Goal: Task Accomplishment & Management: Manage account settings

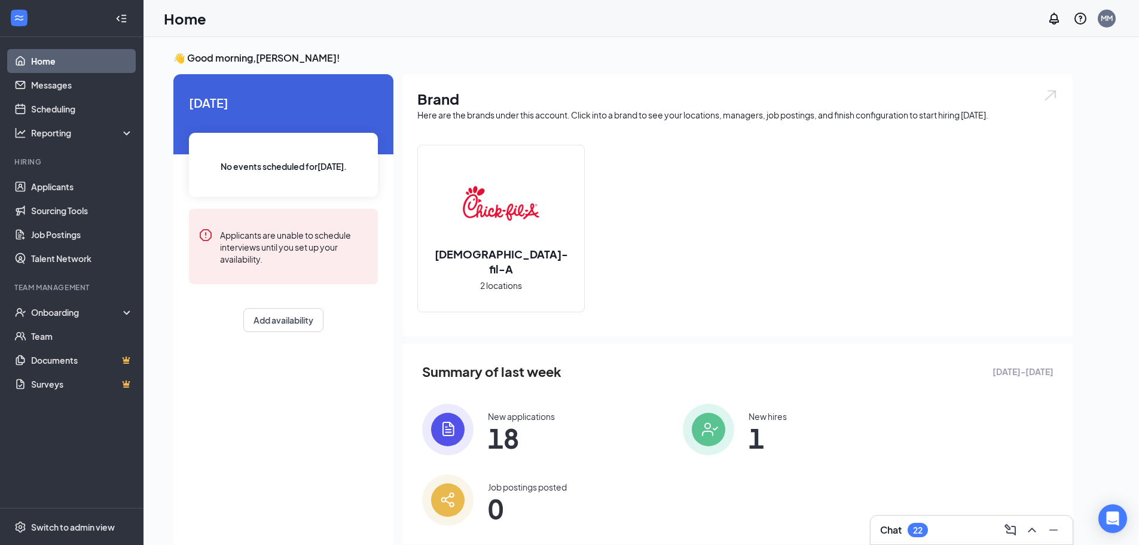
click at [893, 525] on h3 "Chat" at bounding box center [891, 529] width 22 height 13
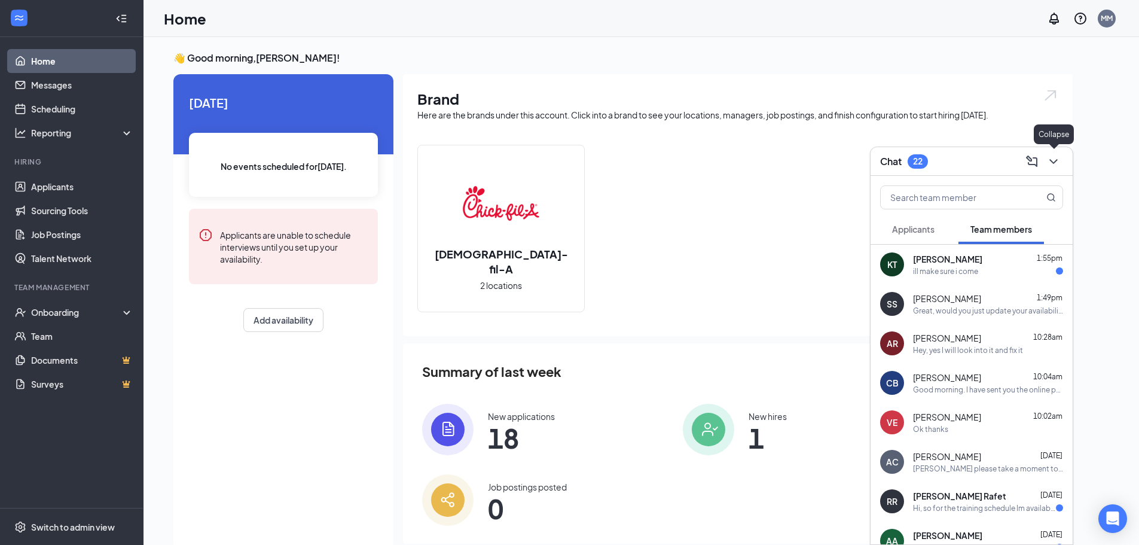
click at [1052, 161] on icon "ChevronDown" at bounding box center [1053, 161] width 8 height 5
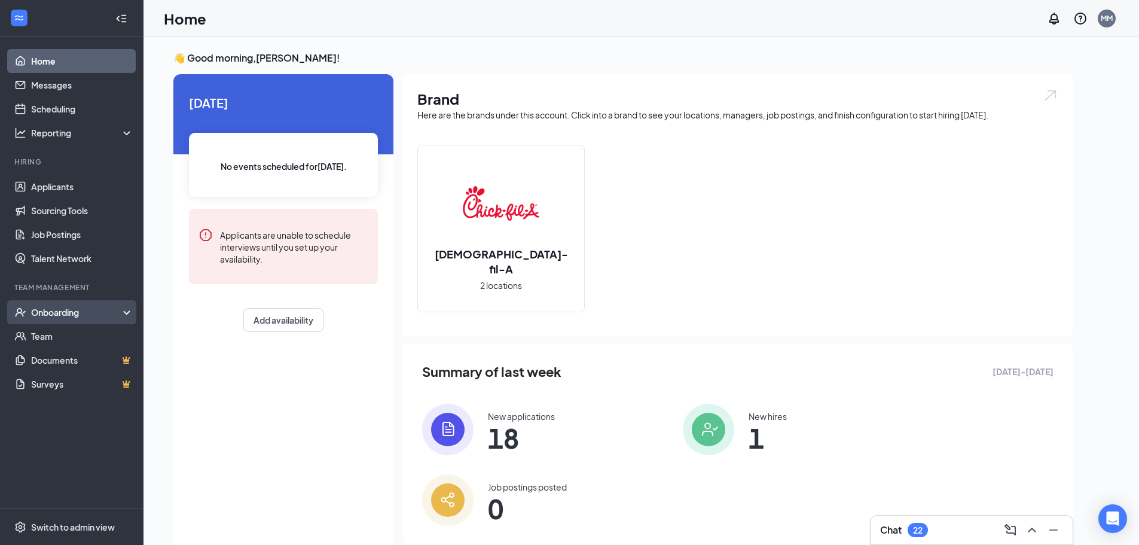
click at [60, 307] on div "Onboarding" at bounding box center [77, 312] width 92 height 12
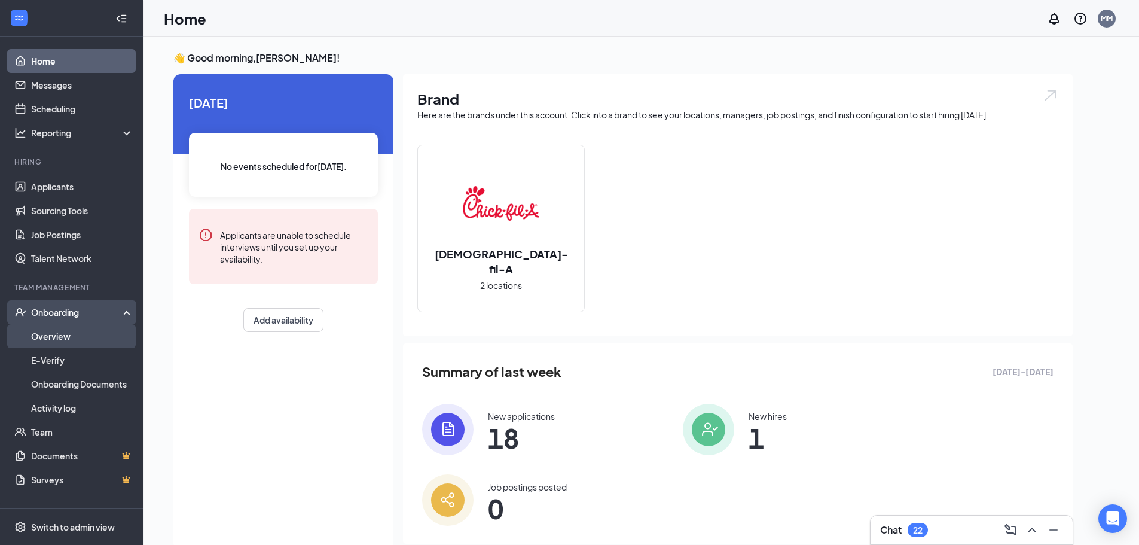
click at [52, 343] on link "Overview" at bounding box center [82, 336] width 102 height 24
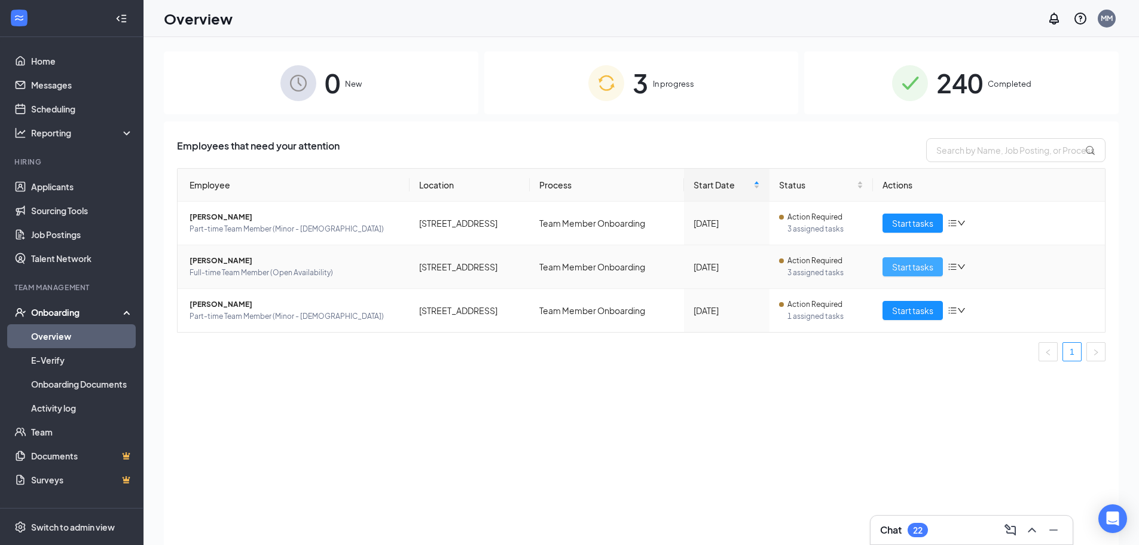
click at [910, 267] on span "Start tasks" at bounding box center [912, 266] width 41 height 13
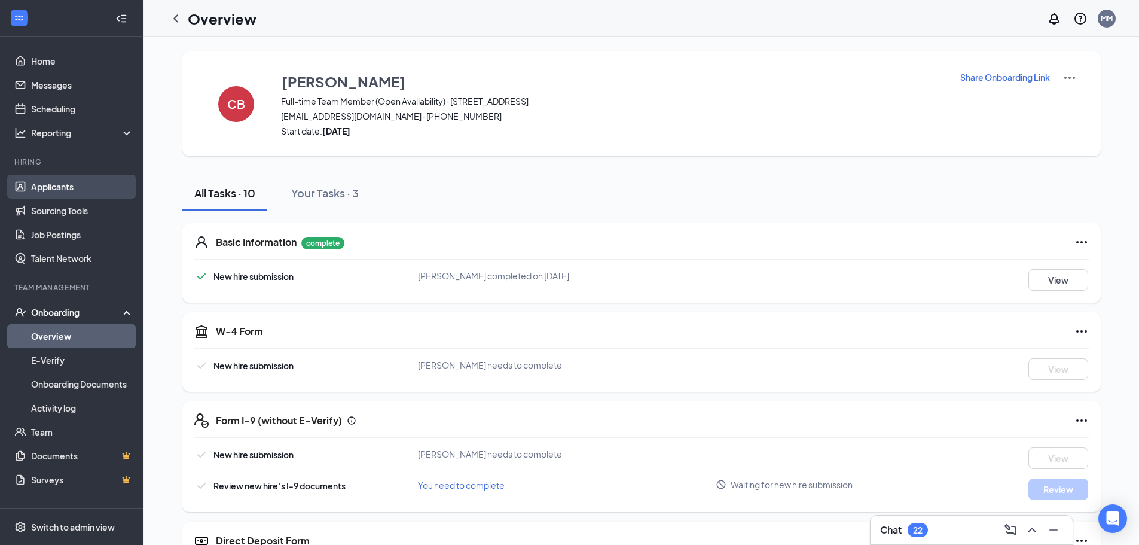
click at [59, 187] on link "Applicants" at bounding box center [82, 187] width 102 height 24
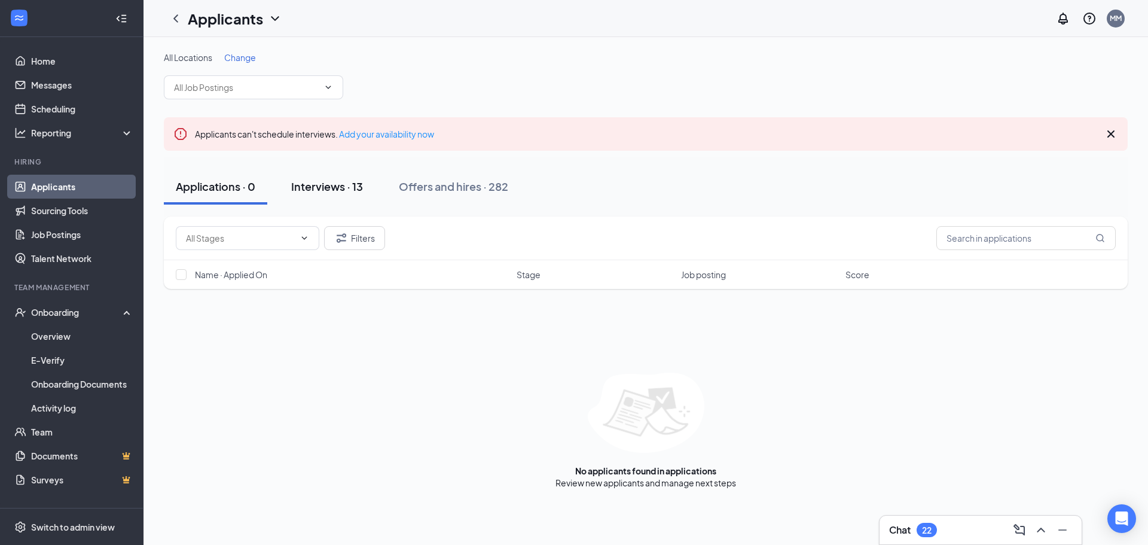
click at [340, 185] on div "Interviews · 13" at bounding box center [327, 186] width 72 height 15
